Goal: Task Accomplishment & Management: Manage account settings

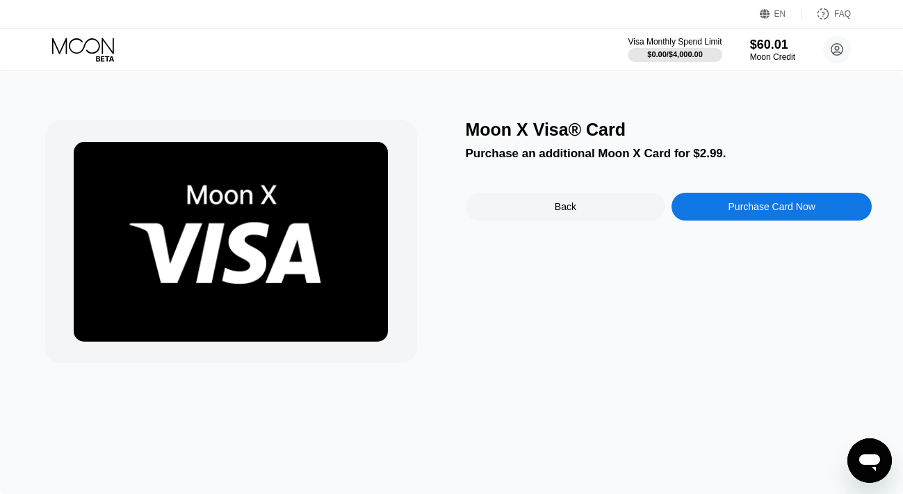
click at [254, 240] on img at bounding box center [231, 242] width 314 height 200
click at [534, 207] on div "Back" at bounding box center [566, 207] width 200 height 28
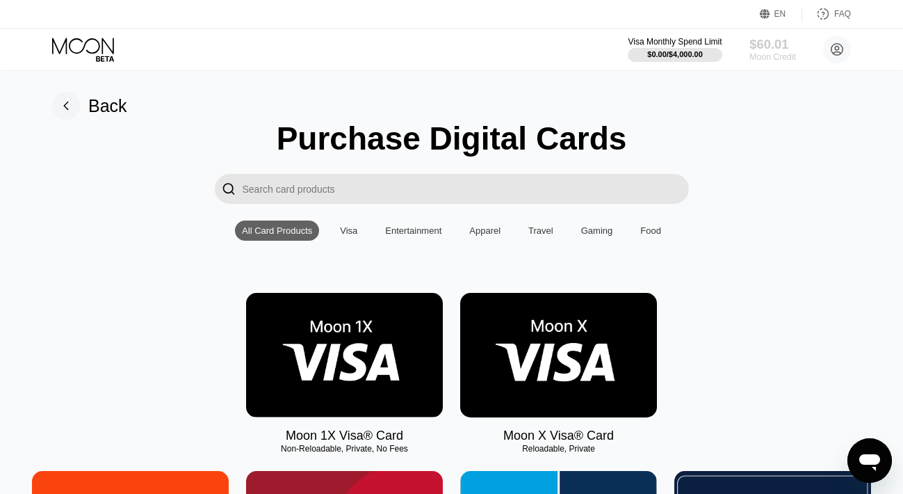
click at [772, 50] on div "$60.01" at bounding box center [773, 44] width 47 height 15
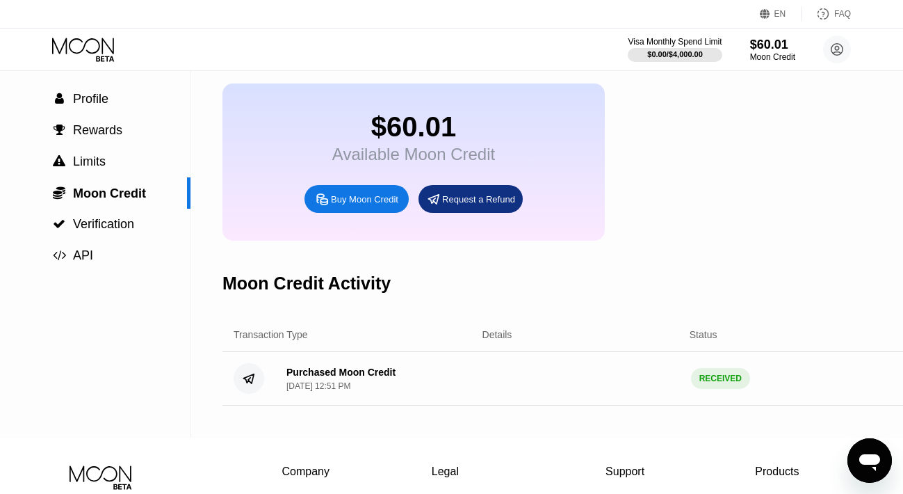
scroll to position [100, 0]
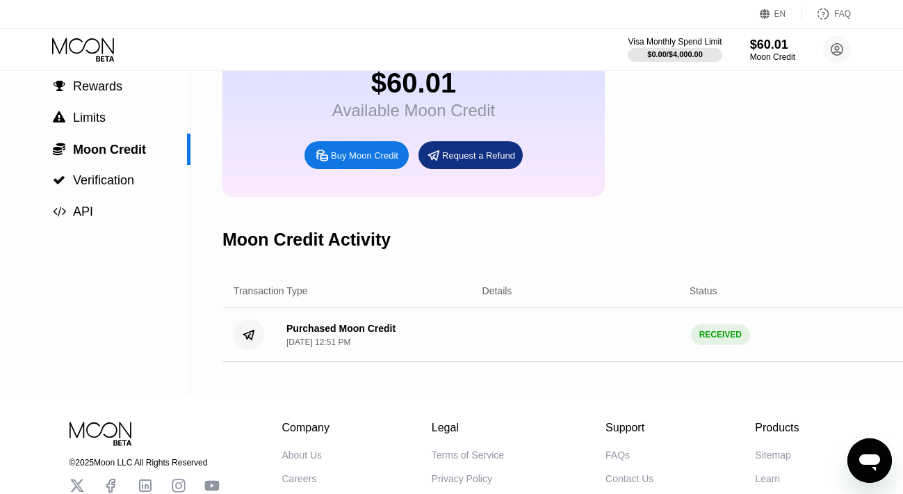
click at [350, 343] on div "Aug 20, 2025, 12:51 PM" at bounding box center [319, 342] width 64 height 10
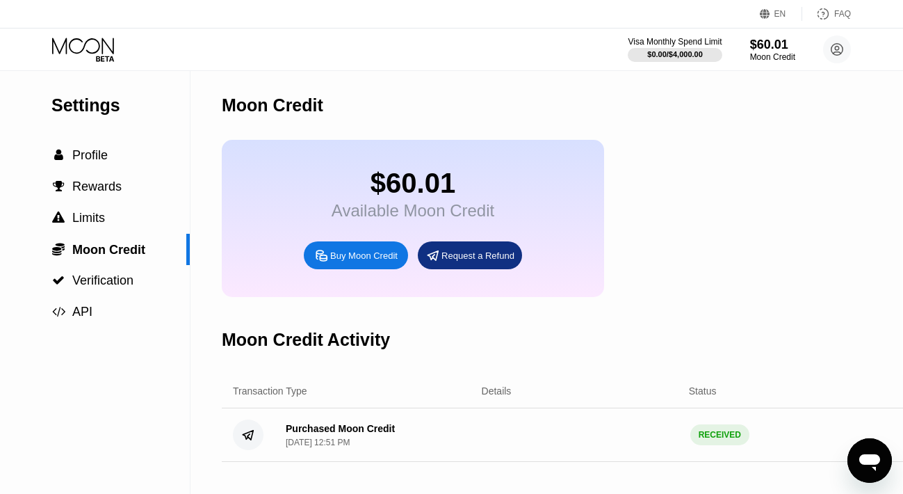
scroll to position [0, 1]
click at [764, 53] on div "Moon Credit" at bounding box center [773, 57] width 47 height 10
click at [357, 259] on div "Buy Moon Credit" at bounding box center [363, 256] width 67 height 12
type input "0"
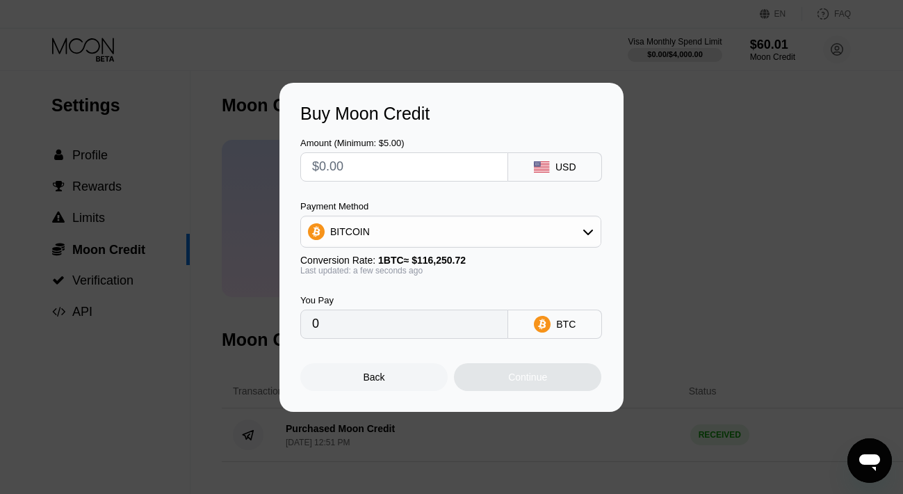
click at [373, 378] on div "Back" at bounding box center [375, 376] width 22 height 11
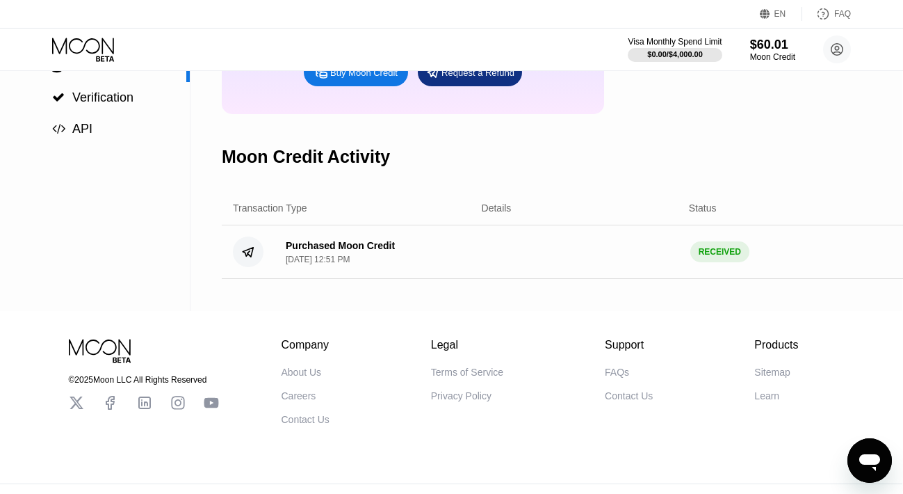
scroll to position [190, 1]
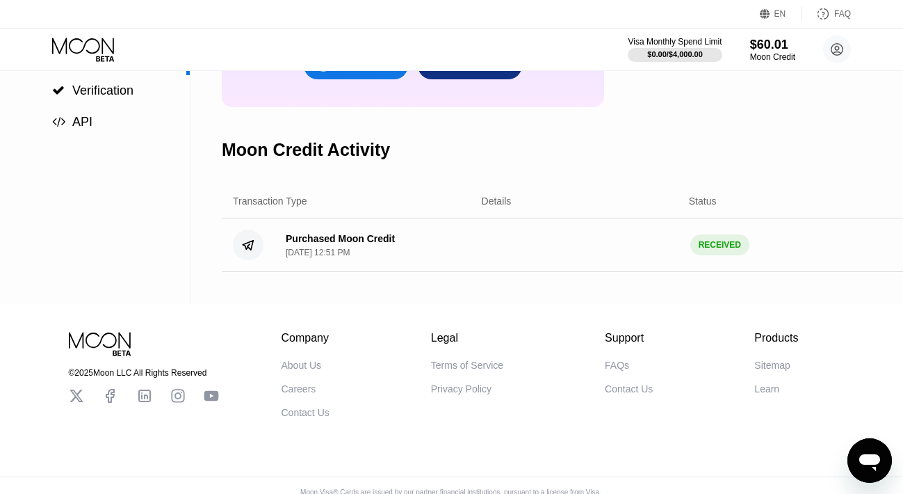
click at [715, 244] on div "RECEIVED" at bounding box center [720, 244] width 59 height 21
click at [261, 241] on circle at bounding box center [248, 244] width 31 height 31
click at [249, 247] on icon at bounding box center [248, 245] width 10 height 9
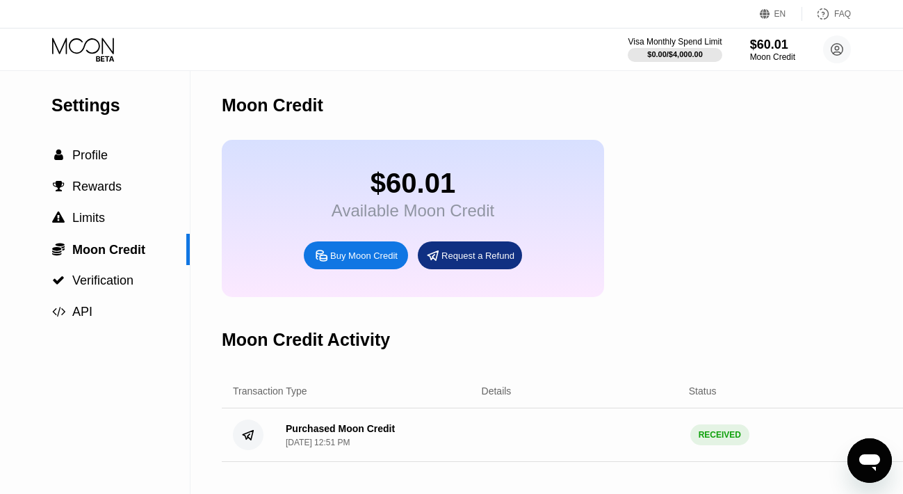
scroll to position [0, 1]
click at [407, 192] on div "$60.01" at bounding box center [413, 183] width 163 height 31
click at [672, 53] on div "$0.00 / $4,000.00" at bounding box center [675, 54] width 56 height 8
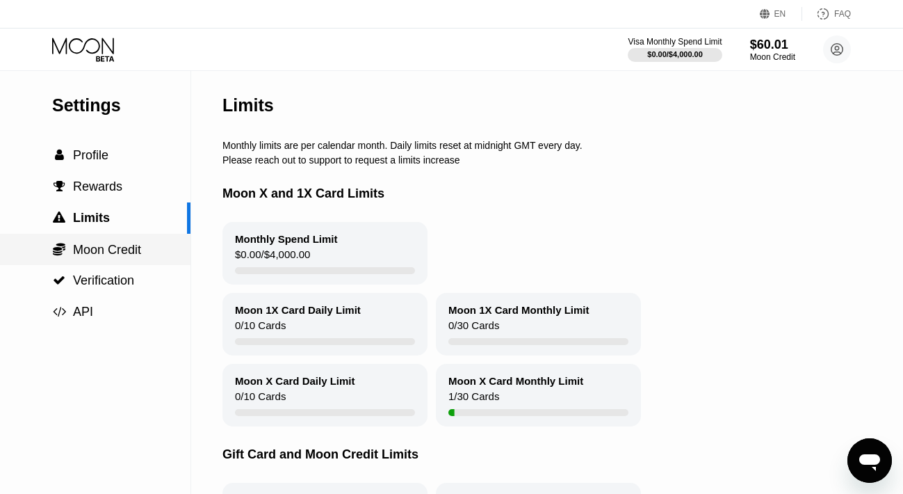
click at [92, 258] on div " Moon Credit" at bounding box center [95, 249] width 191 height 31
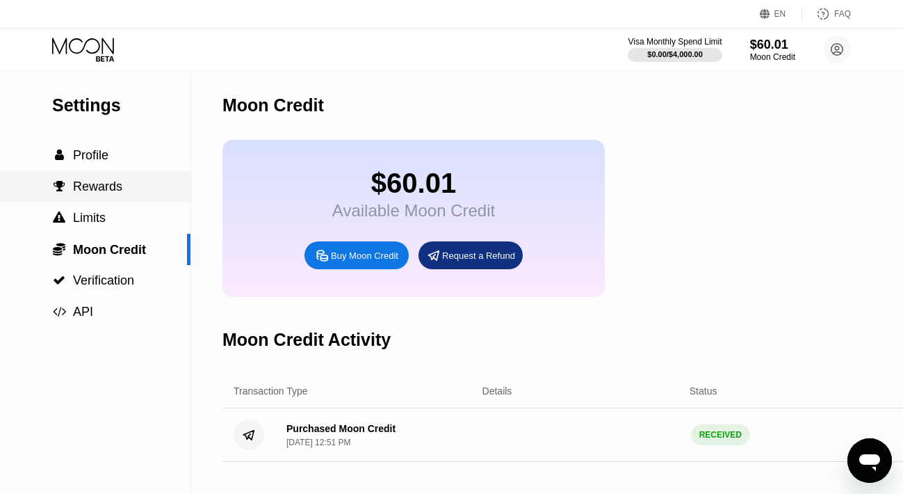
click at [98, 195] on div " Rewards" at bounding box center [95, 186] width 191 height 31
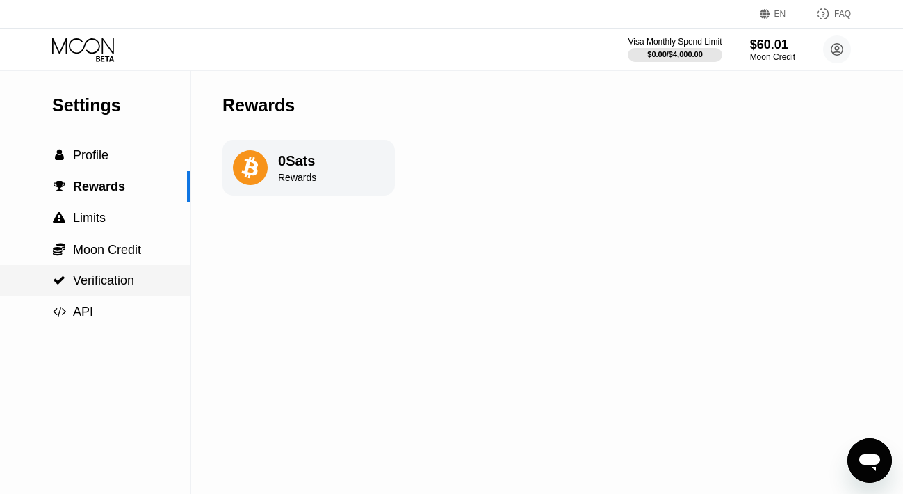
click at [103, 282] on span "Verification" at bounding box center [103, 280] width 61 height 14
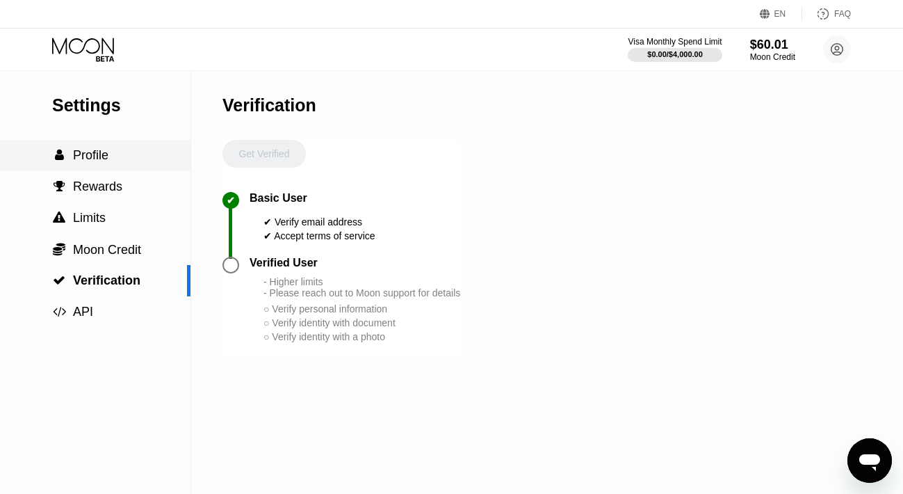
click at [94, 157] on span "Profile" at bounding box center [90, 155] width 35 height 14
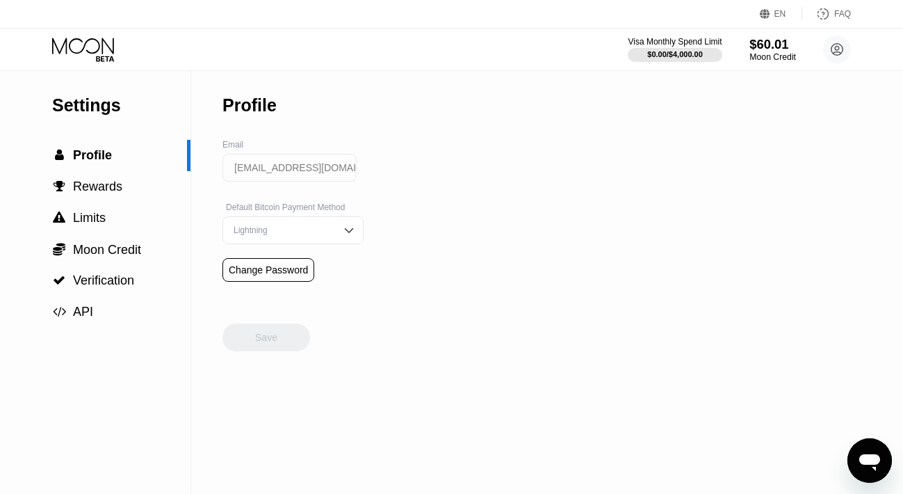
click at [768, 51] on div "$60.01" at bounding box center [773, 44] width 47 height 15
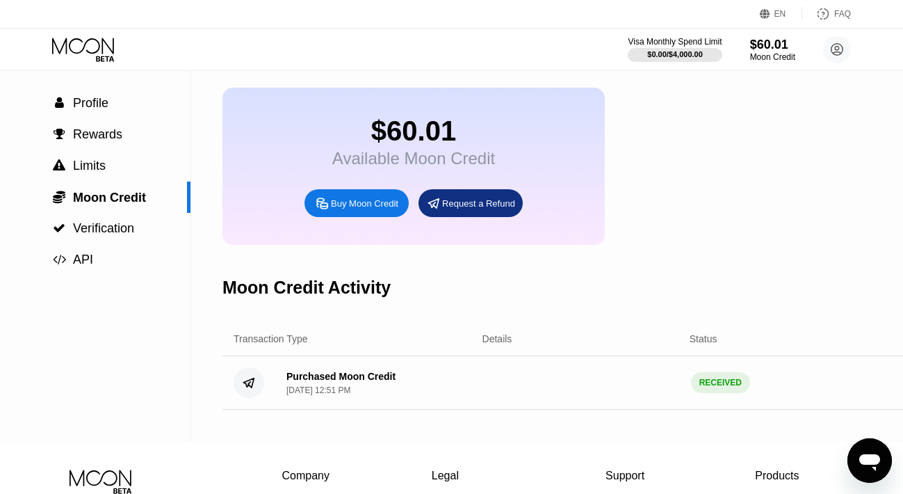
scroll to position [48, 0]
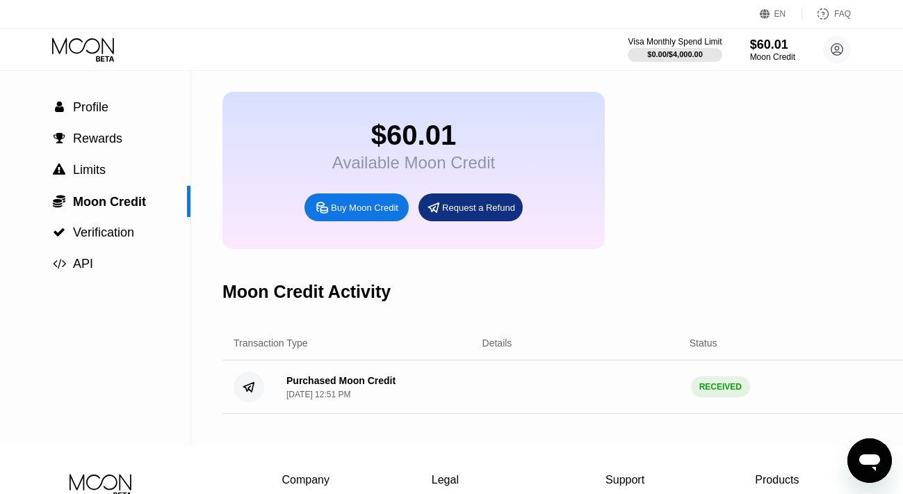
click at [449, 159] on div "Available Moon Credit" at bounding box center [413, 162] width 163 height 19
click at [439, 181] on div "$60.01 Available Moon Credit Buy Moon Credit Request a Refund" at bounding box center [414, 170] width 382 height 157
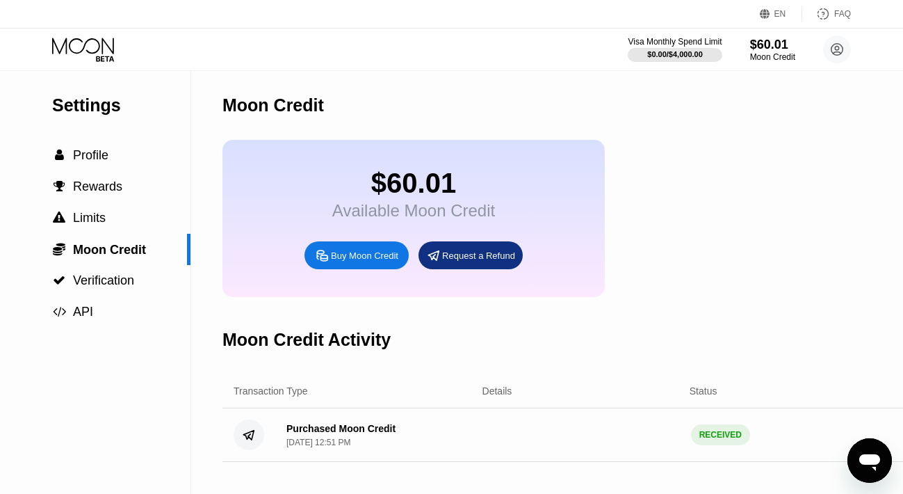
scroll to position [0, 0]
click at [658, 42] on div "Visa Monthly Spend Limit" at bounding box center [675, 42] width 96 height 10
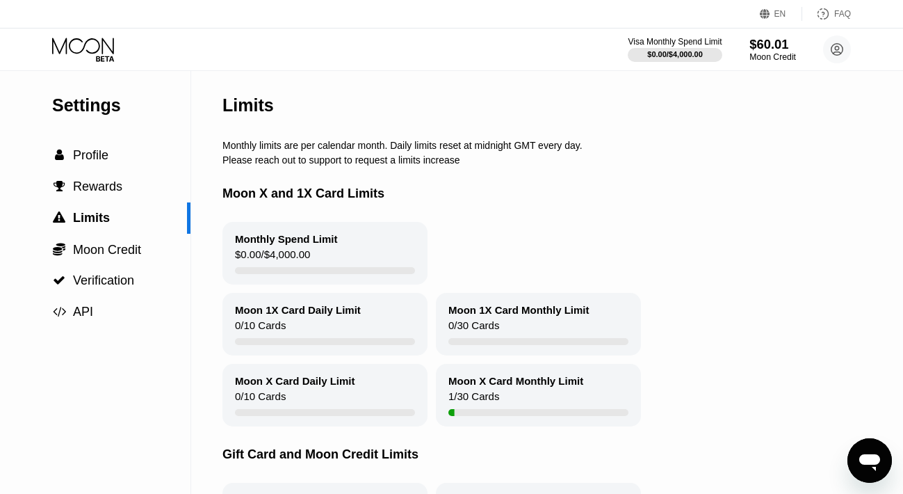
click at [761, 49] on div "$60.01" at bounding box center [773, 44] width 47 height 15
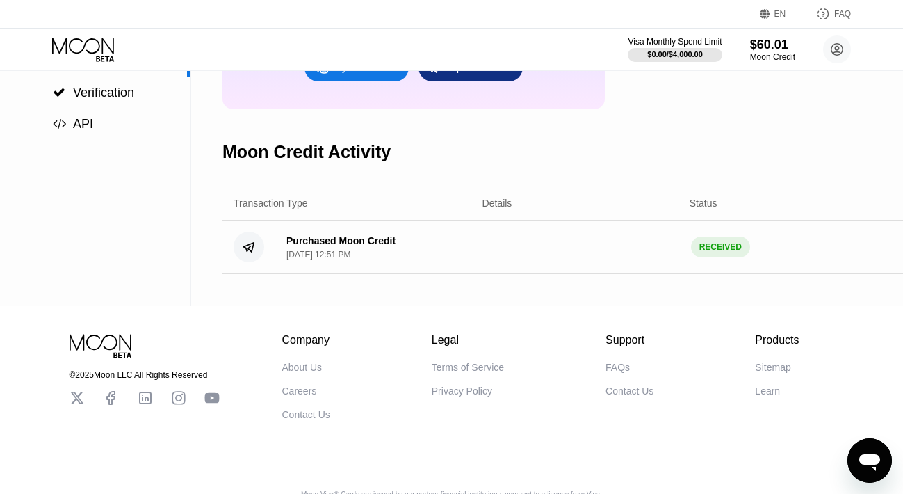
scroll to position [188, 0]
click at [332, 256] on div "Aug 20, 2025, 12:51 PM" at bounding box center [319, 254] width 64 height 10
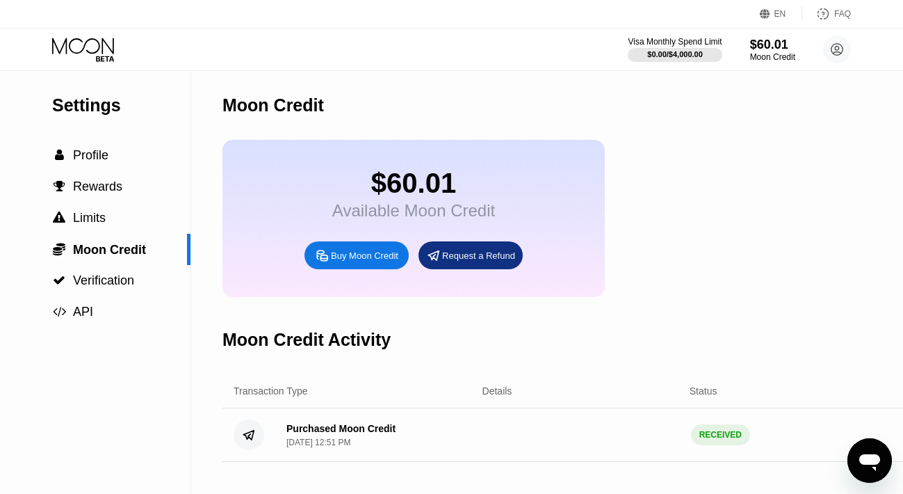
scroll to position [0, 0]
click at [94, 42] on icon at bounding box center [84, 50] width 65 height 24
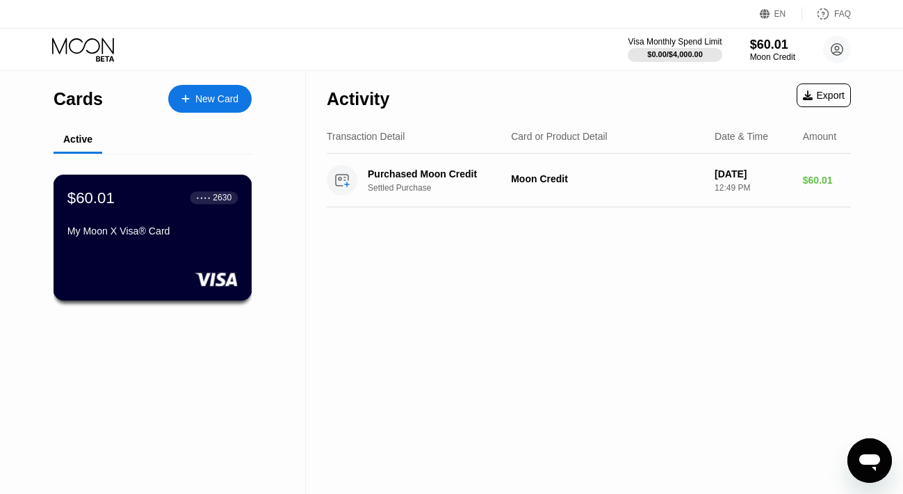
click at [202, 244] on div "$60.01 ● ● ● ● 2630 My Moon X Visa® Card" at bounding box center [153, 238] width 199 height 126
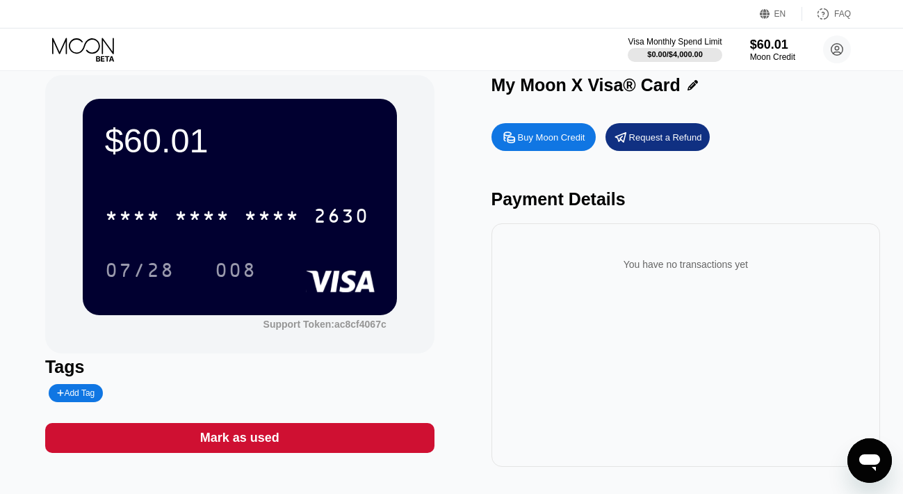
scroll to position [17, 0]
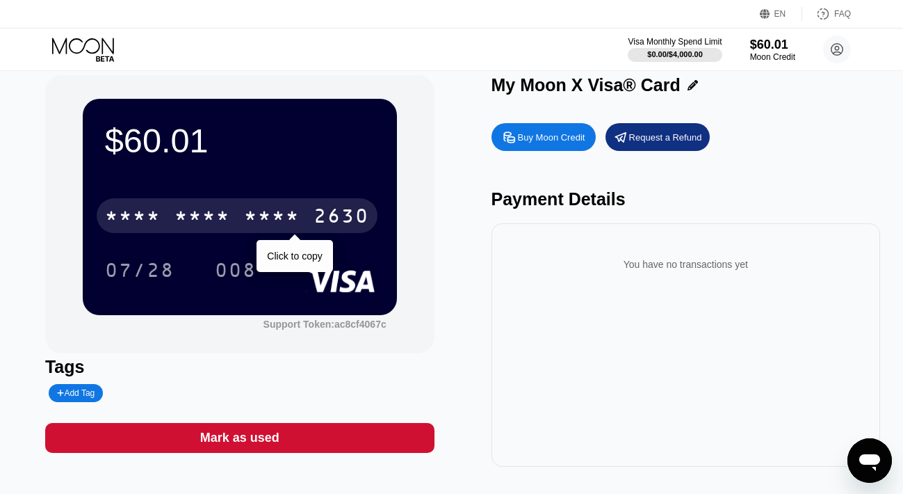
click at [239, 212] on div "* * * * * * * * * * * * 2630" at bounding box center [237, 215] width 281 height 35
